Goal: Transaction & Acquisition: Purchase product/service

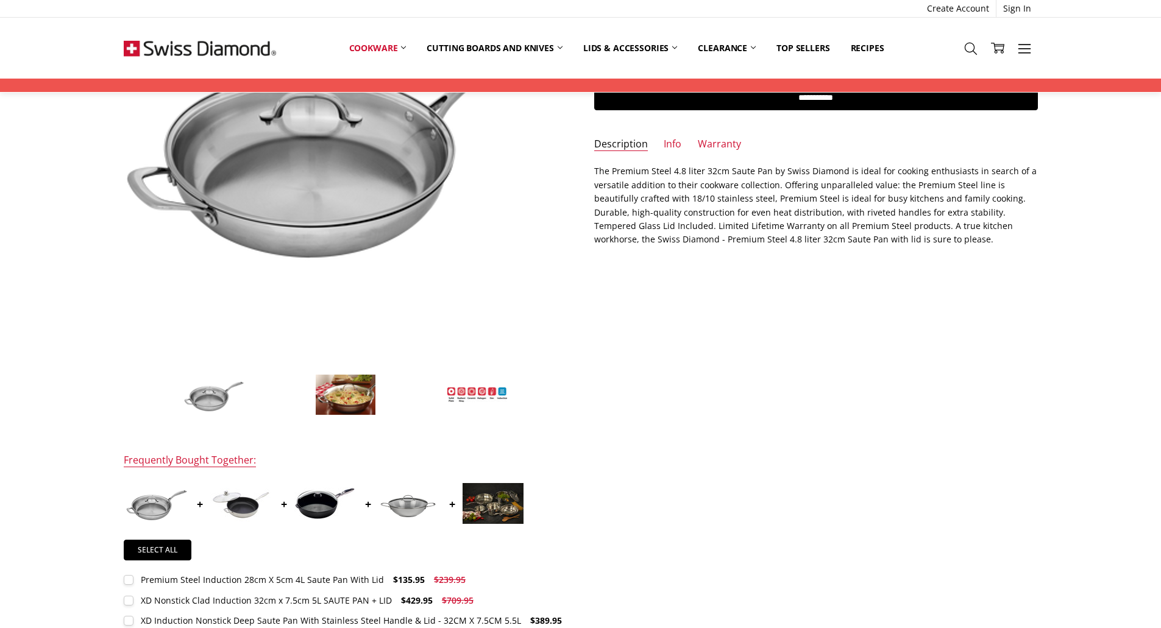
scroll to position [224, 0]
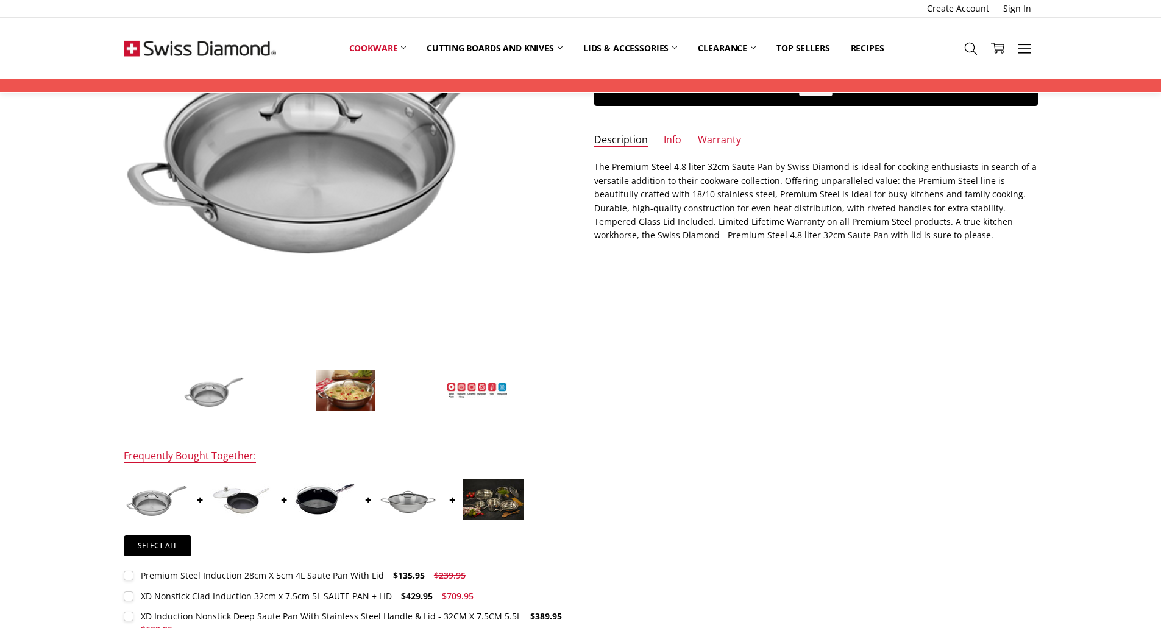
click at [343, 386] on img at bounding box center [345, 390] width 61 height 41
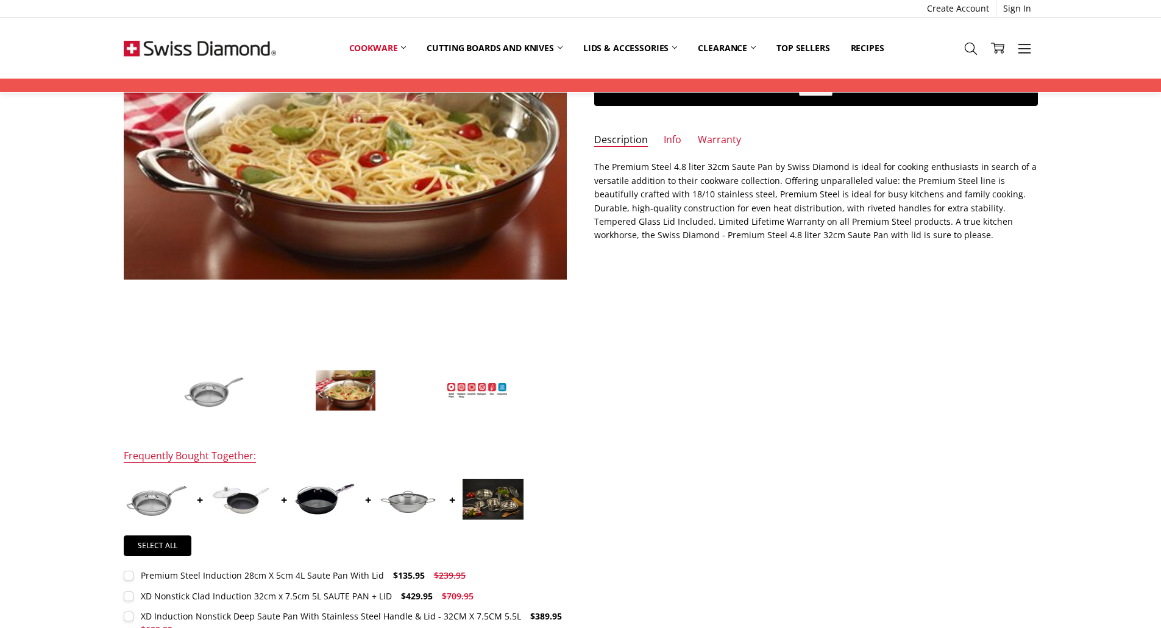
click at [470, 389] on img at bounding box center [477, 391] width 61 height 16
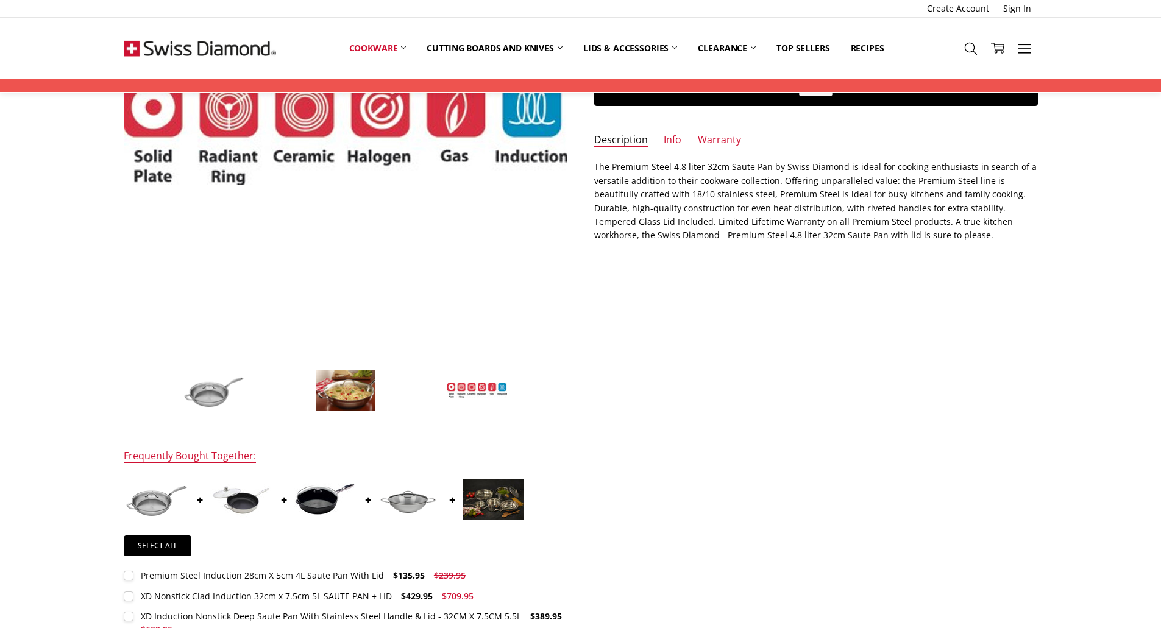
click at [547, 391] on ul at bounding box center [346, 391] width 444 height 62
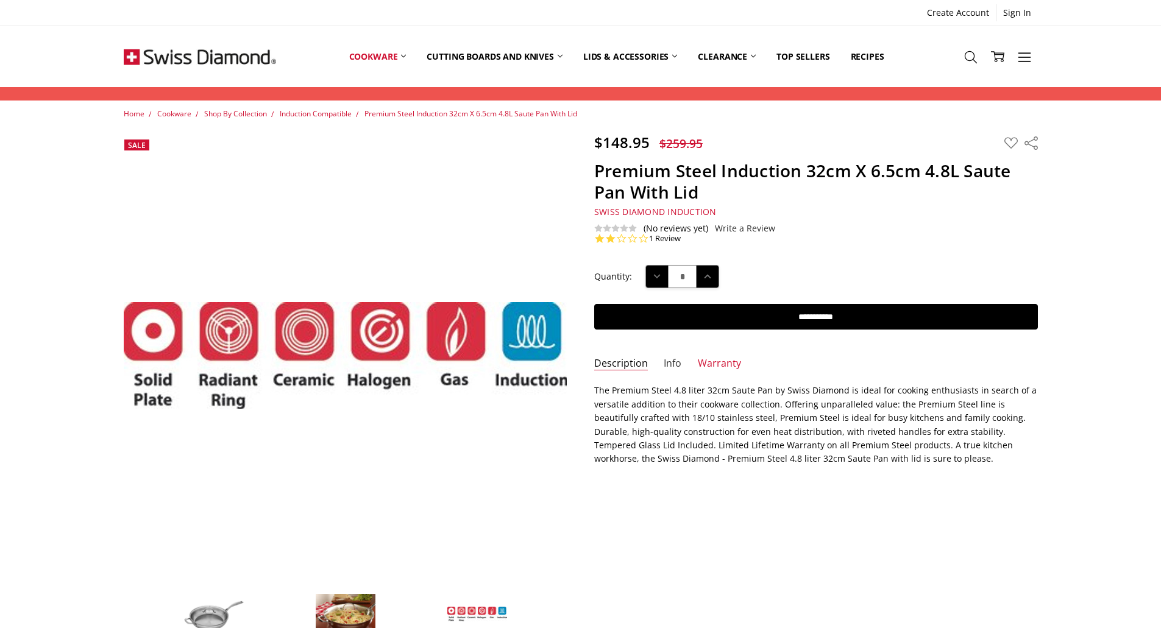
click at [670, 361] on link "Info" at bounding box center [673, 364] width 18 height 14
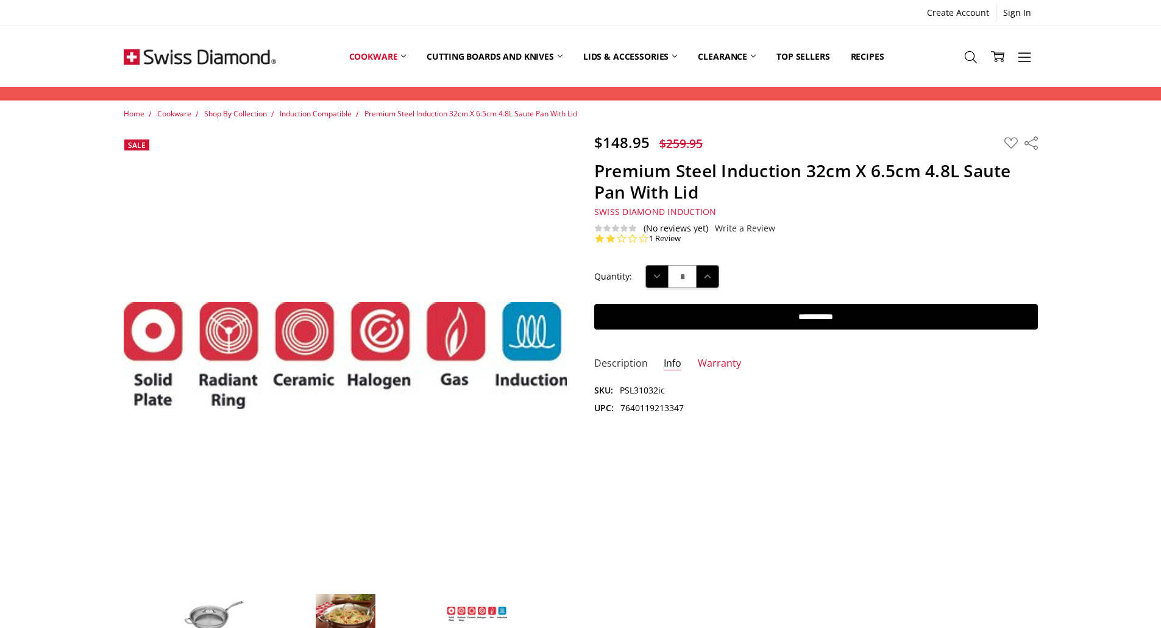
click at [632, 367] on link "Description" at bounding box center [621, 364] width 54 height 14
